Goal: Task Accomplishment & Management: Use online tool/utility

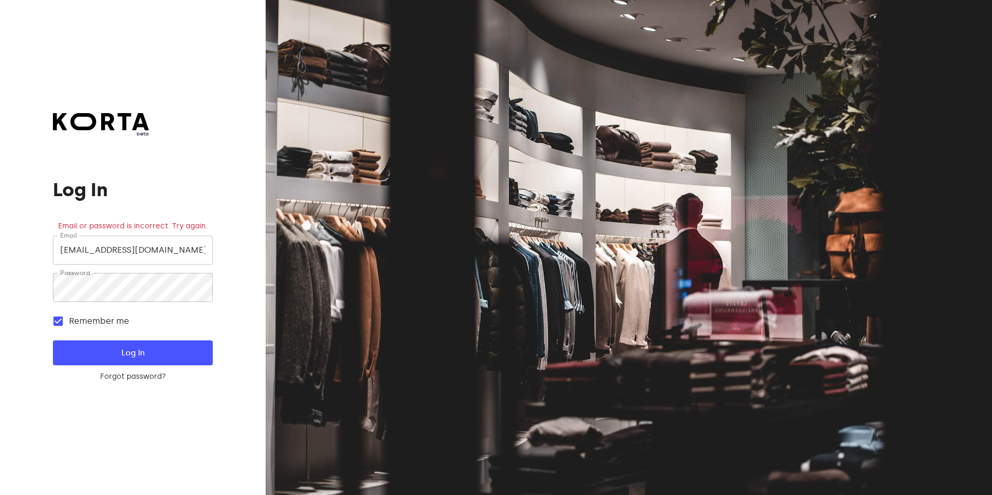
click at [141, 336] on form "Email [EMAIL_ADDRESS][DOMAIN_NAME] Email Password Password Remember me Log In F…" at bounding box center [132, 309] width 159 height 146
drag, startPoint x: 141, startPoint y: 336, endPoint x: 141, endPoint y: 350, distance: 13.5
click at [141, 339] on form "Email [EMAIL_ADDRESS][DOMAIN_NAME] Email Password Password Remember me Log In F…" at bounding box center [132, 309] width 159 height 146
click at [148, 347] on span "Log In" at bounding box center [133, 352] width 126 height 13
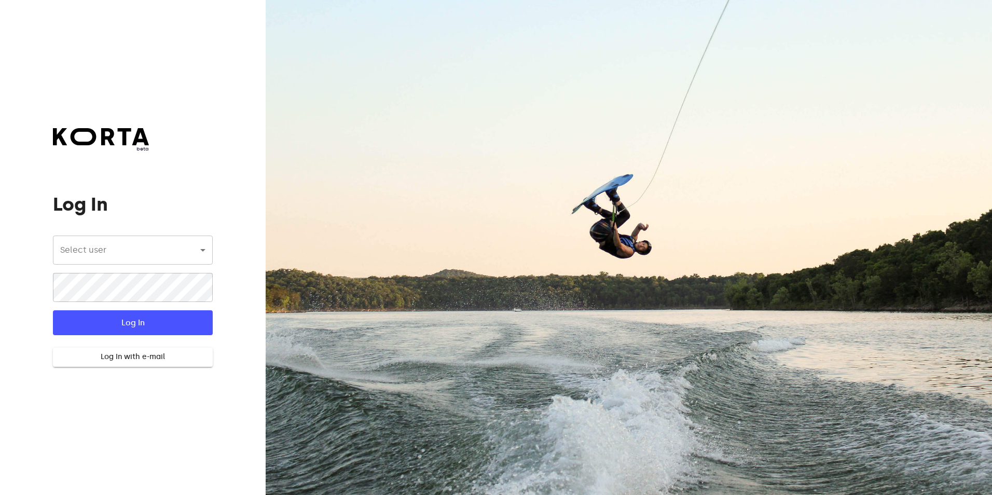
click at [163, 262] on body "beta Log In Select user ​ ​ ​ Log In Log In with e-mail Need an Account? Create…" at bounding box center [496, 247] width 992 height 495
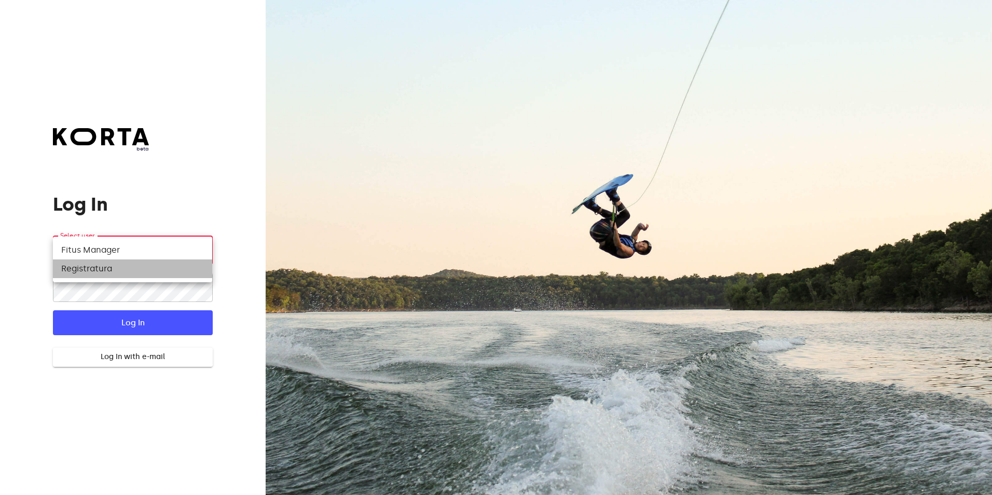
click at [152, 265] on li "Registratura" at bounding box center [132, 268] width 159 height 19
type input "74"
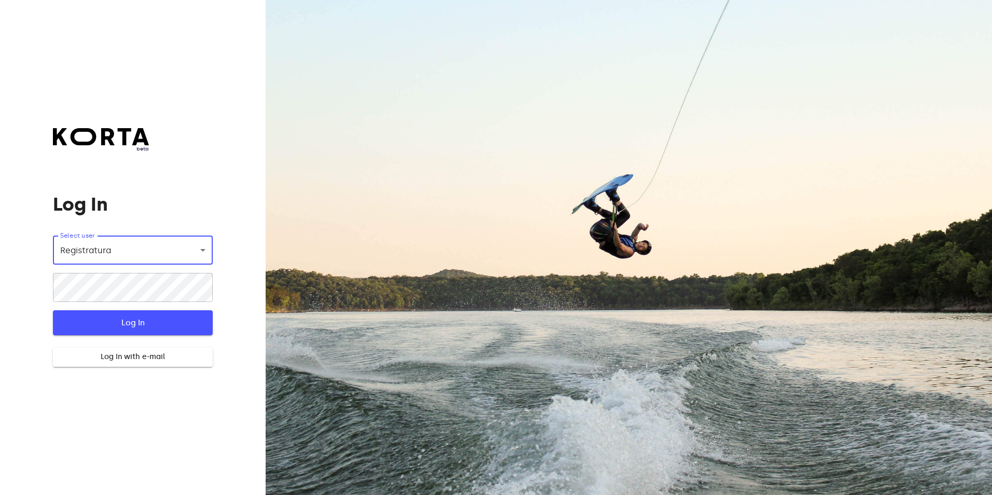
click at [117, 322] on span "Log In" at bounding box center [133, 322] width 126 height 13
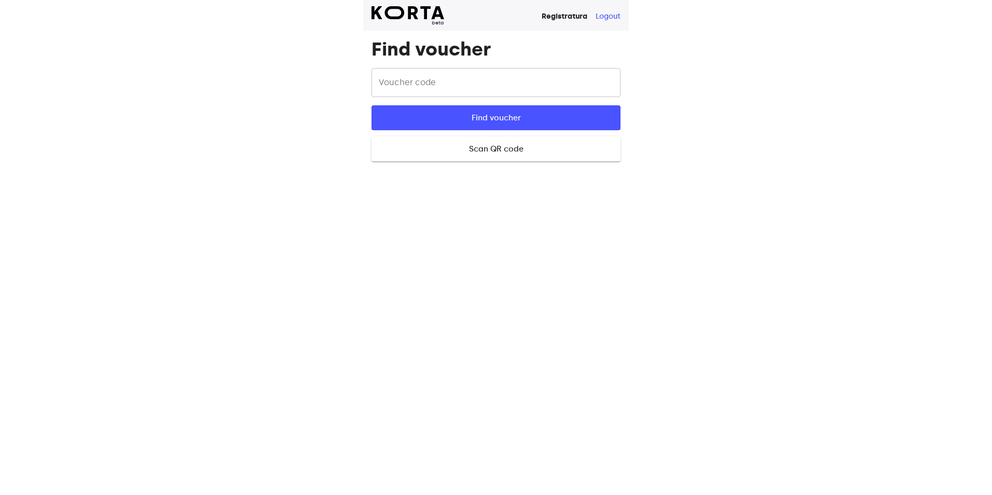
click at [447, 86] on input "text" at bounding box center [496, 82] width 249 height 29
type input "e"
type input "E7tgU"
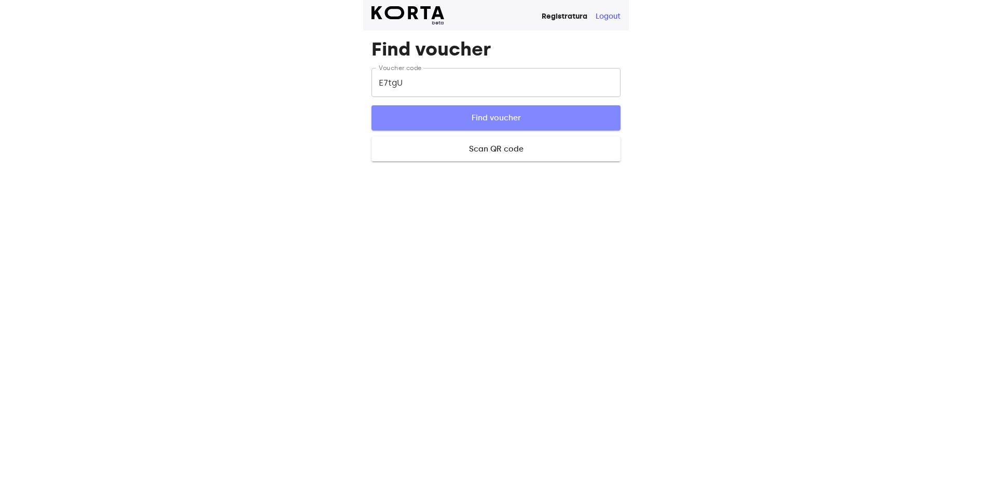
click at [440, 113] on span "Find voucher" at bounding box center [496, 117] width 216 height 13
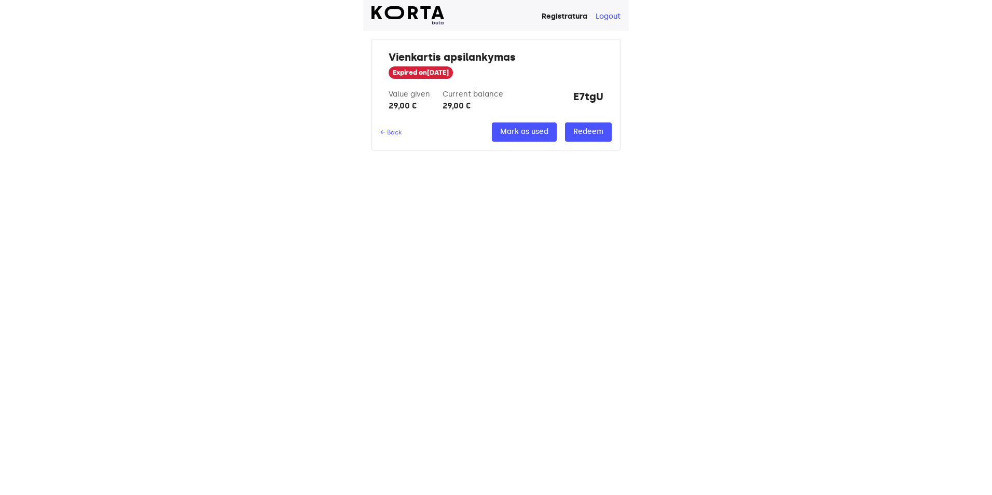
click at [628, 443] on div "beta Registratura Logout Vienkartis apsilankymas Expired on 2025-3-23 Value giv…" at bounding box center [496, 247] width 266 height 495
click at [383, 281] on div "beta Registratura Logout Vienkartis apsilankymas Expired on 2025-3-23 Value giv…" at bounding box center [496, 247] width 266 height 495
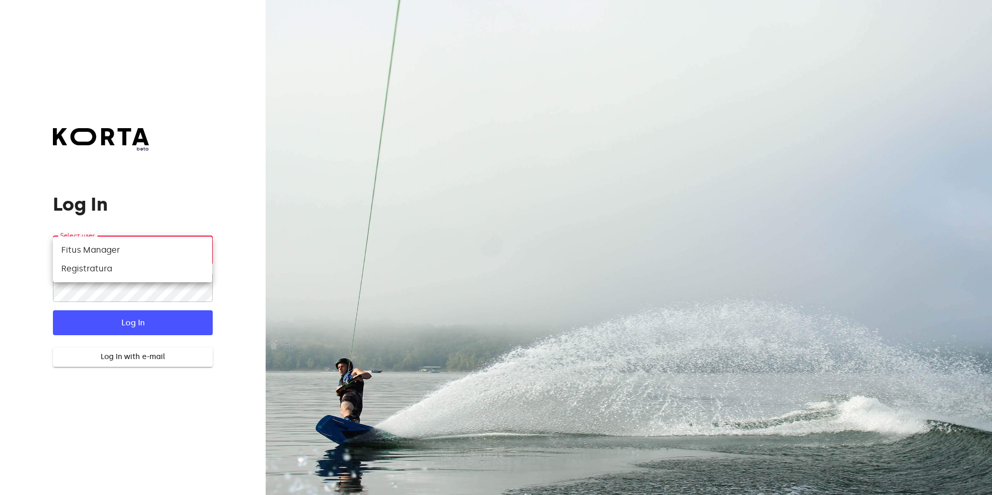
click at [130, 253] on body "beta Log In Select user ​ ​ ​ Log In Log In with e-mail Need an Account? Create…" at bounding box center [496, 247] width 992 height 495
click at [127, 271] on li "Registratura" at bounding box center [132, 268] width 159 height 19
type input "74"
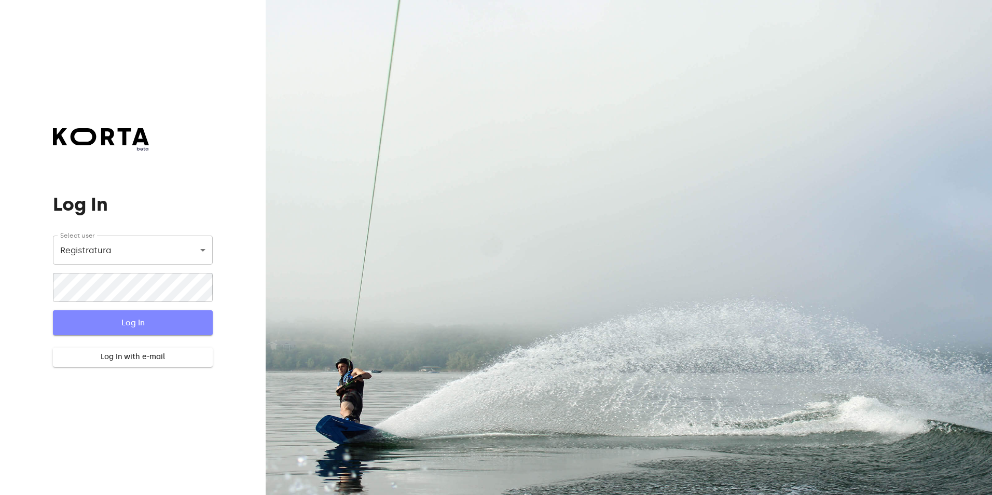
click at [113, 317] on button "Log In" at bounding box center [132, 322] width 159 height 25
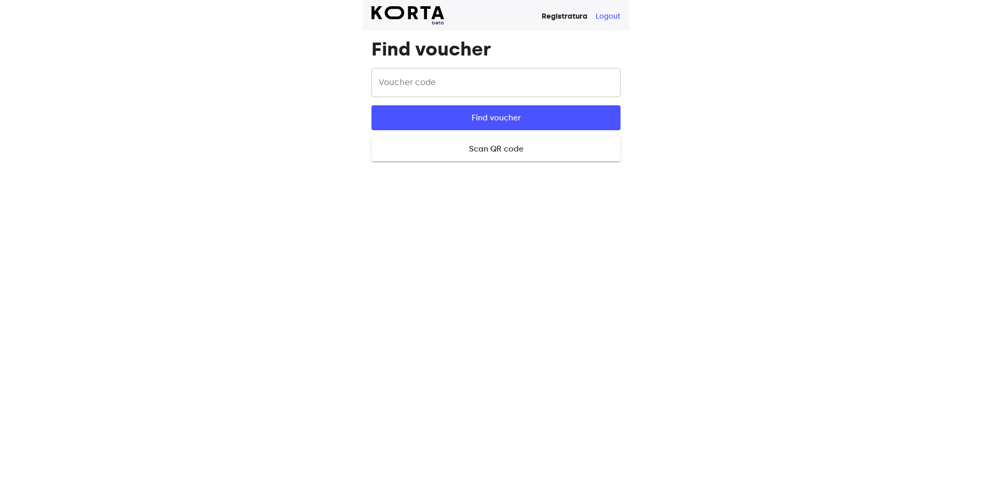
click at [491, 76] on input "text" at bounding box center [496, 82] width 249 height 29
type input "p"
type input "PBVGX"
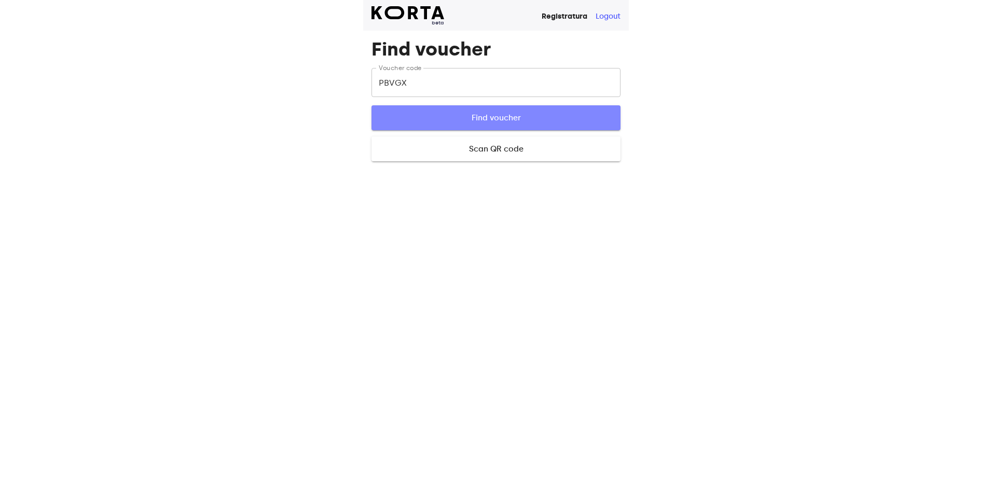
click at [490, 117] on span "Find voucher" at bounding box center [496, 117] width 216 height 13
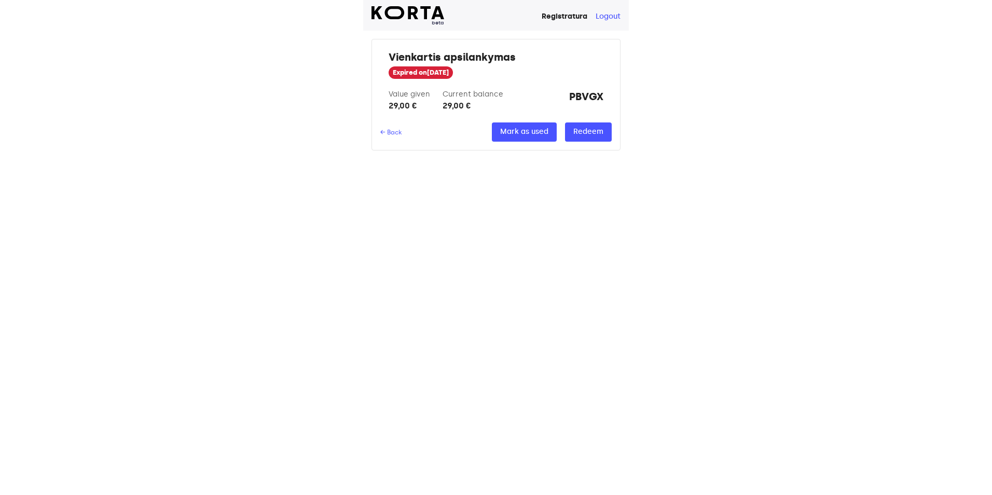
drag, startPoint x: 496, startPoint y: 402, endPoint x: 493, endPoint y: 392, distance: 10.6
click at [496, 401] on div "beta Registratura Logout Vienkartis apsilankymas Expired on 2025-3-23 Value giv…" at bounding box center [496, 247] width 266 height 495
click at [599, 367] on div "beta Registratura Logout Vienkartis apsilankymas Expired on 2025-3-23 Value giv…" at bounding box center [496, 247] width 266 height 495
